Goal: Information Seeking & Learning: Learn about a topic

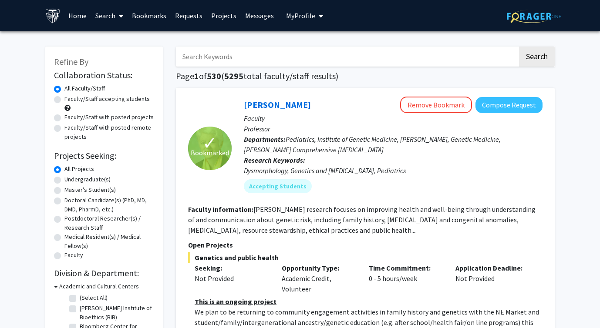
click at [90, 179] on label "Undergraduate(s)" at bounding box center [87, 179] width 46 height 9
click at [70, 179] on input "Undergraduate(s)" at bounding box center [67, 178] width 6 height 6
radio input "true"
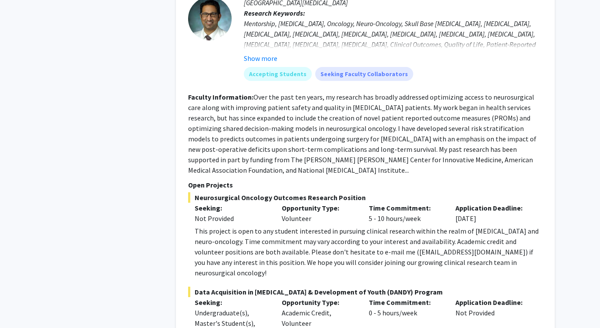
scroll to position [2758, 0]
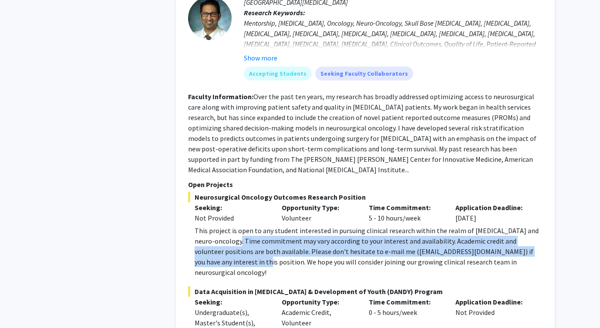
drag, startPoint x: 225, startPoint y: 178, endPoint x: 222, endPoint y: 200, distance: 22.9
click at [222, 226] on div "This project is open to any student interested in pursuing clinical research wi…" at bounding box center [369, 252] width 348 height 52
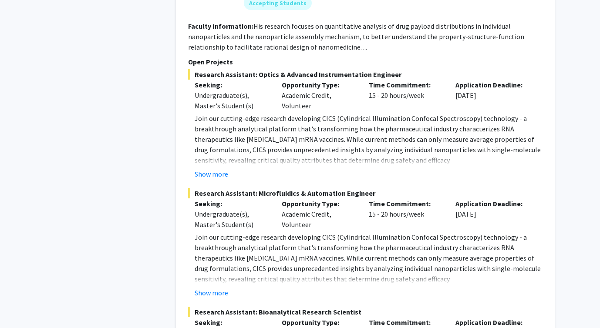
scroll to position [3771, 0]
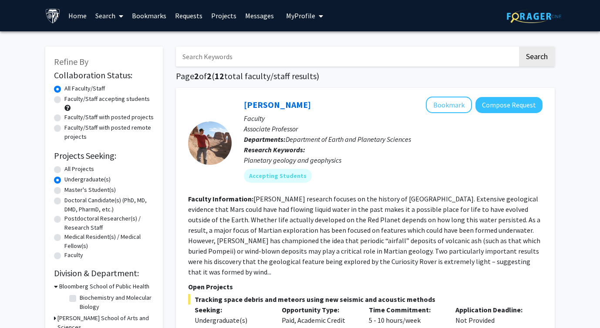
click at [69, 169] on label "All Projects" at bounding box center [79, 169] width 30 height 9
click at [69, 169] on input "All Projects" at bounding box center [67, 168] width 6 height 6
radio input "true"
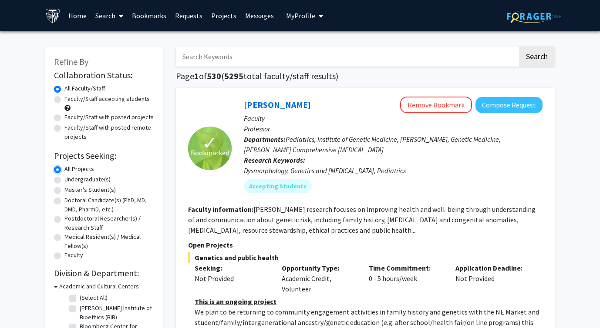
scroll to position [3, 0]
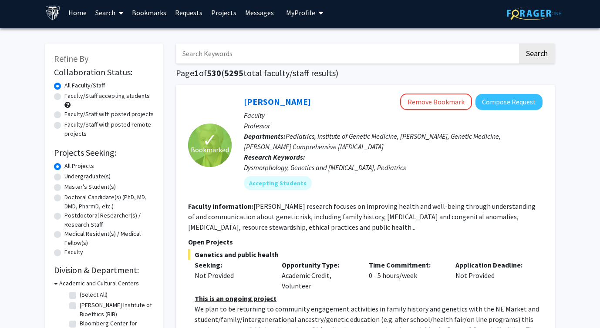
click at [248, 55] on input "Search Keywords" at bounding box center [347, 54] width 342 height 20
type input "neuro"
click at [519, 44] on button "Search" at bounding box center [537, 54] width 36 height 20
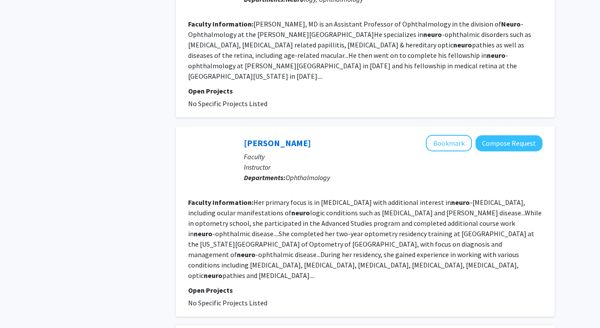
scroll to position [1160, 0]
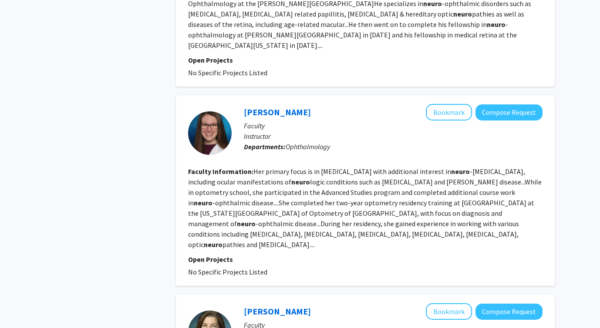
drag, startPoint x: 318, startPoint y: 122, endPoint x: 323, endPoint y: 135, distance: 13.3
click at [323, 166] on section "Faculty Information: Her primary focus is in [MEDICAL_DATA] with additional int…" at bounding box center [365, 208] width 354 height 84
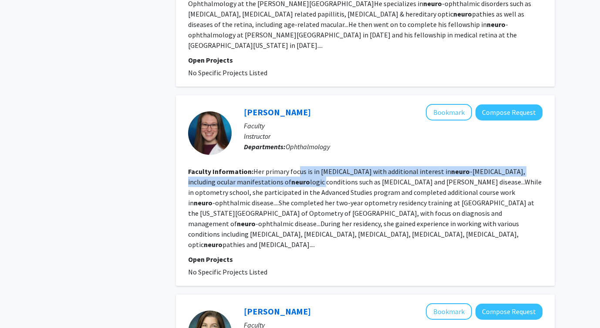
drag, startPoint x: 323, startPoint y: 135, endPoint x: 297, endPoint y: 119, distance: 30.6
click at [296, 166] on section "Faculty Information: Her primary focus is in [MEDICAL_DATA] with additional int…" at bounding box center [365, 208] width 354 height 84
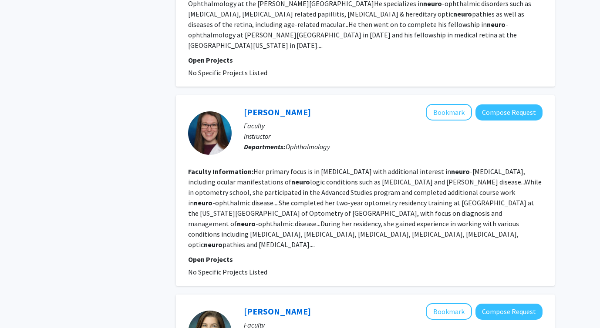
click at [306, 178] on b "neuro" at bounding box center [300, 182] width 19 height 9
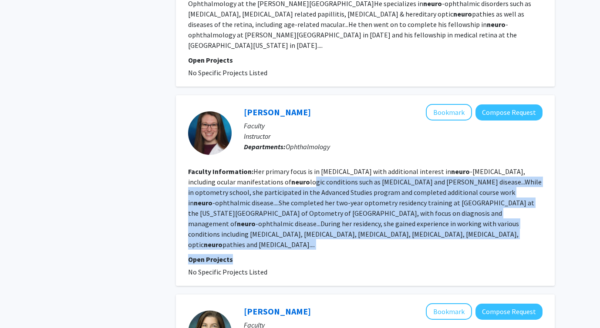
drag, startPoint x: 314, startPoint y: 134, endPoint x: 327, endPoint y: 203, distance: 70.5
click at [327, 203] on fg-search-faculty "[PERSON_NAME] Bookmark Compose Request Faculty Instructor Departments: Ophthalm…" at bounding box center [365, 190] width 354 height 173
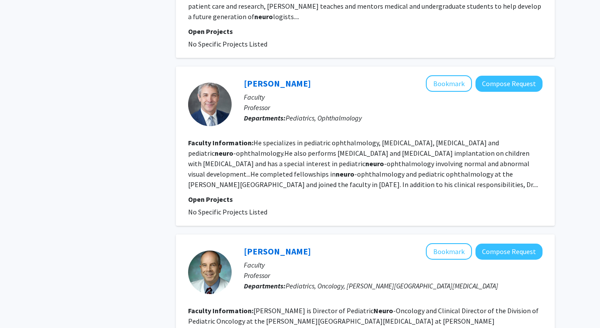
scroll to position [1889, 0]
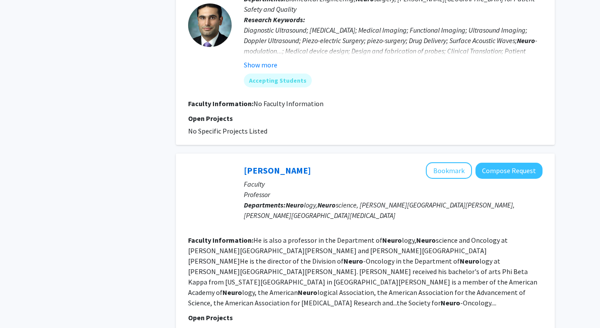
scroll to position [843, 0]
